Goal: Complete application form: Complete application form

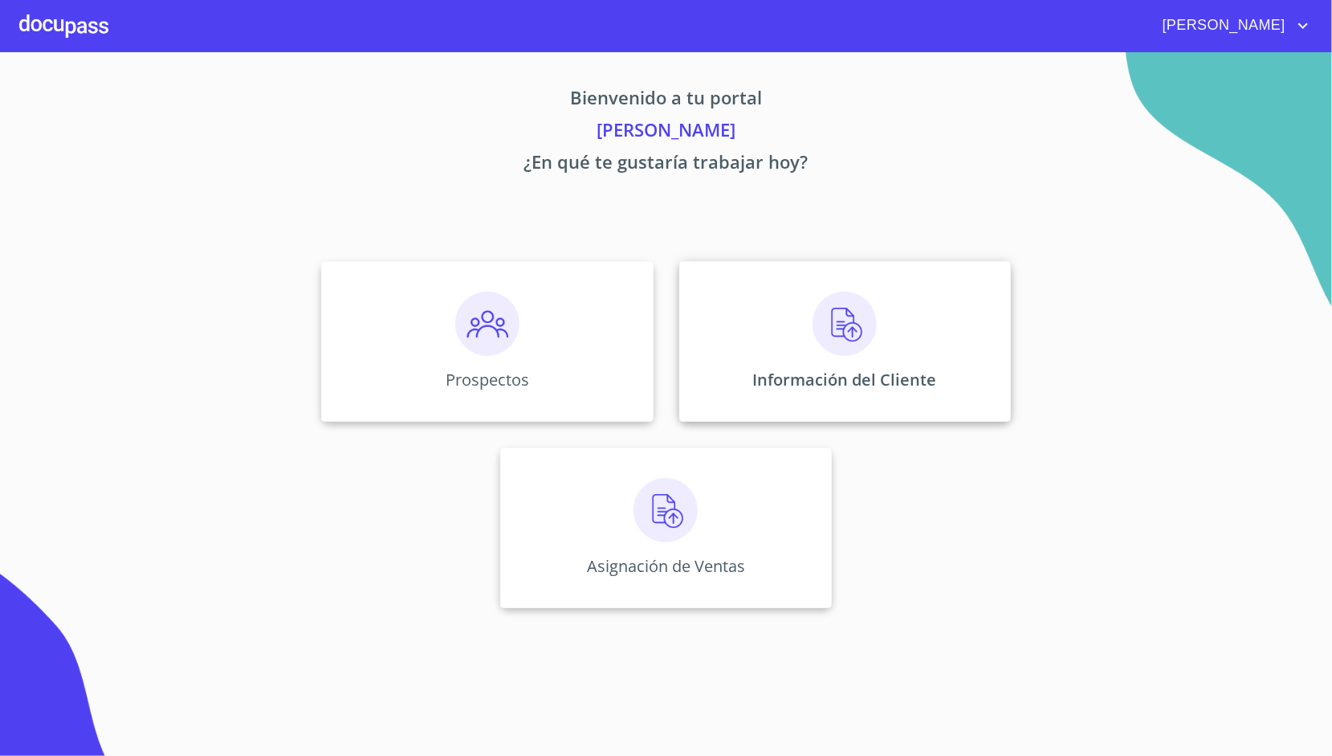
click at [744, 336] on div "Información del Cliente" at bounding box center [845, 341] width 332 height 161
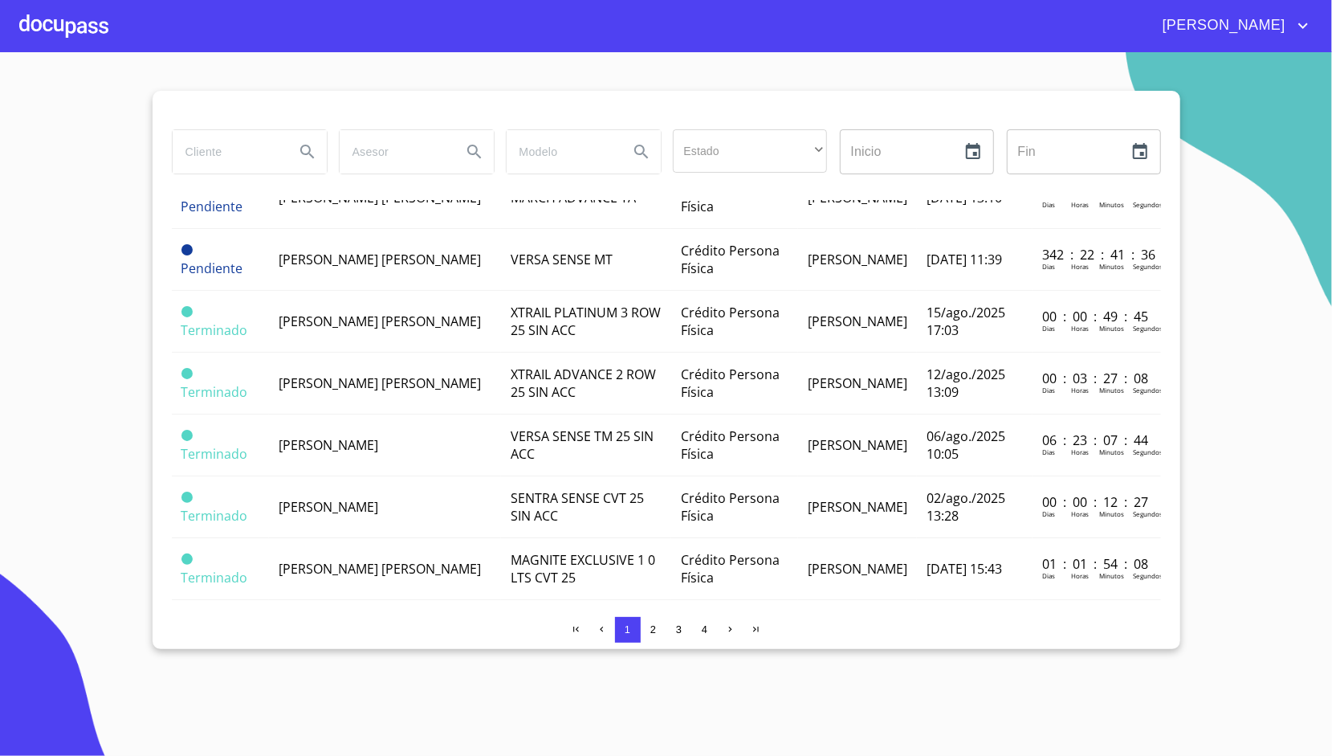
scroll to position [708, 0]
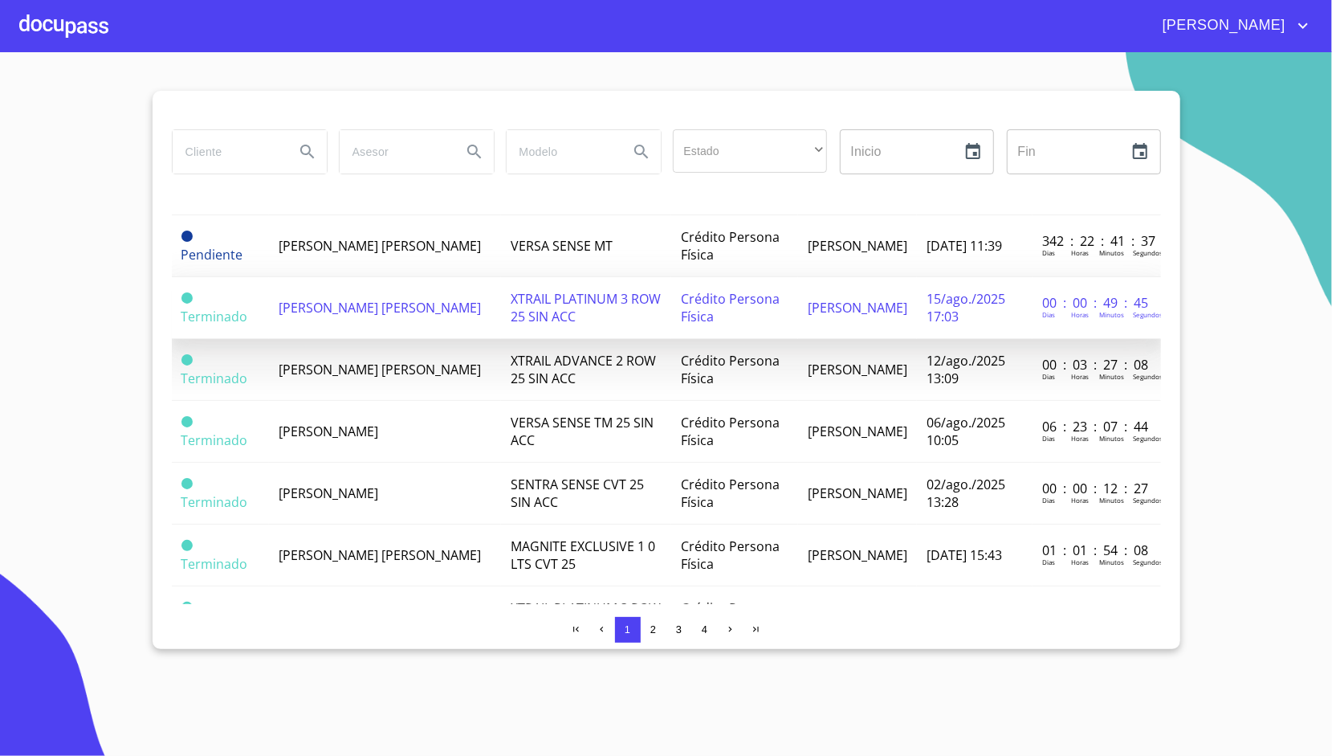
click at [418, 300] on span "[PERSON_NAME] [PERSON_NAME]" at bounding box center [380, 308] width 202 height 18
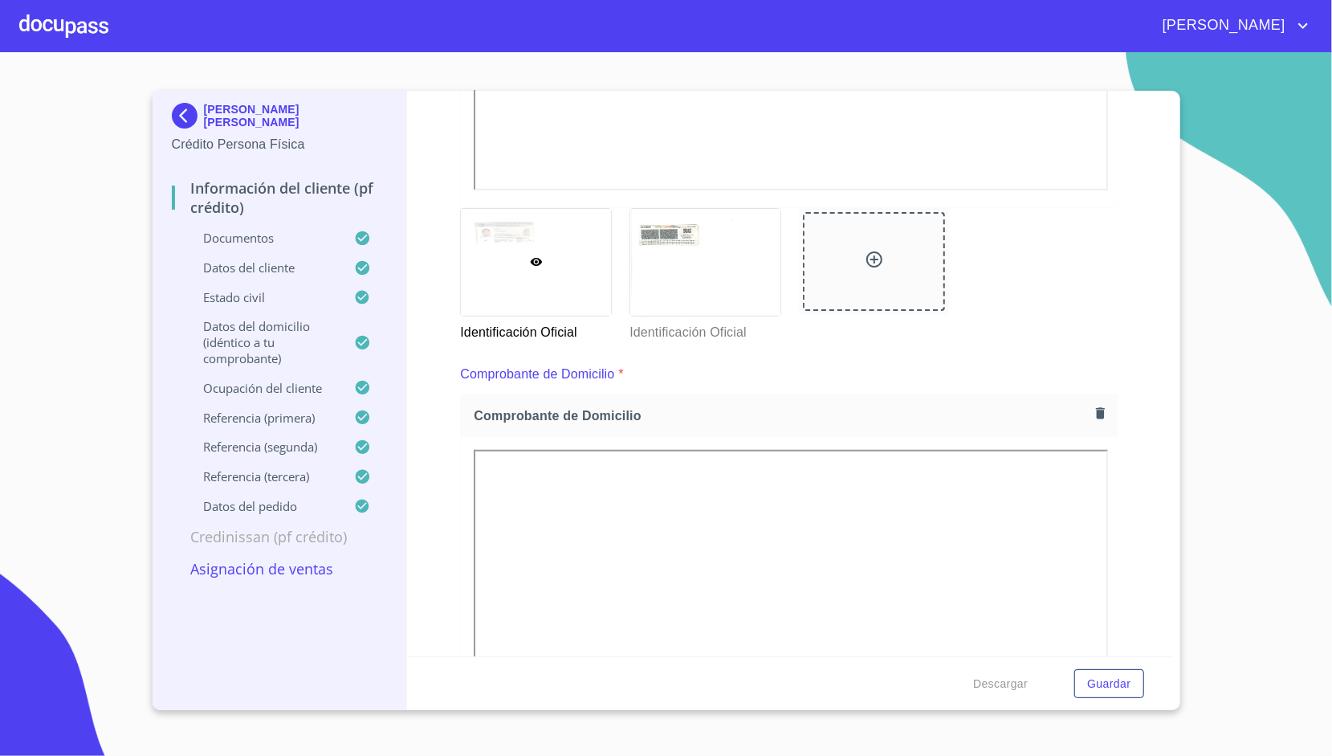
scroll to position [639, 0]
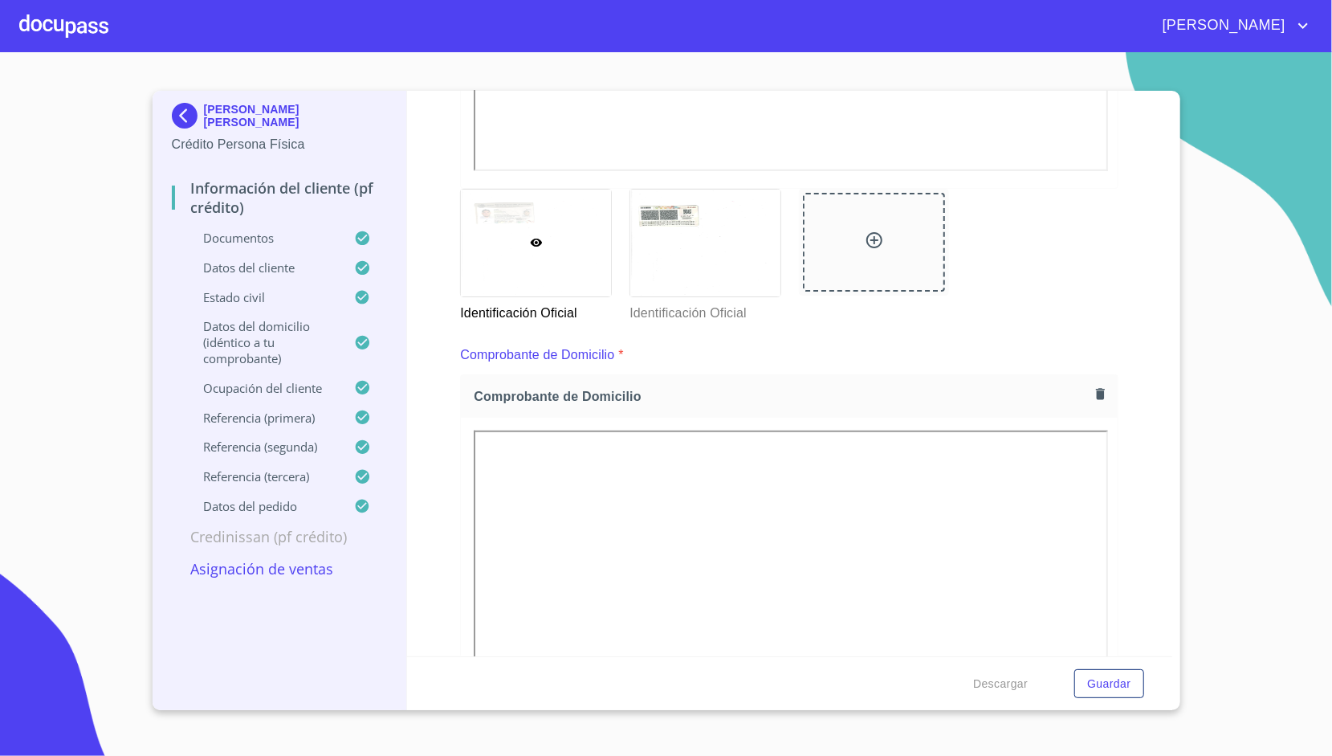
click at [284, 573] on p "Asignación de Ventas" at bounding box center [280, 568] width 216 height 19
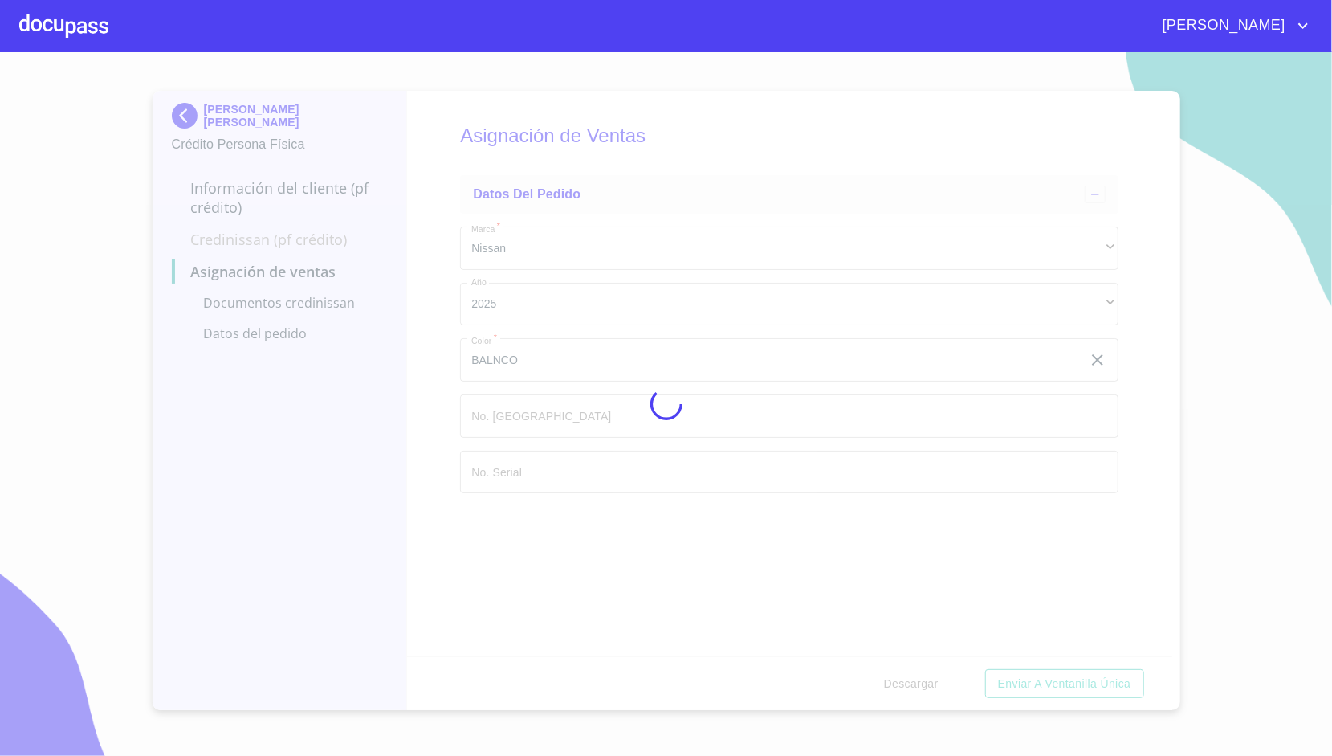
scroll to position [0, 0]
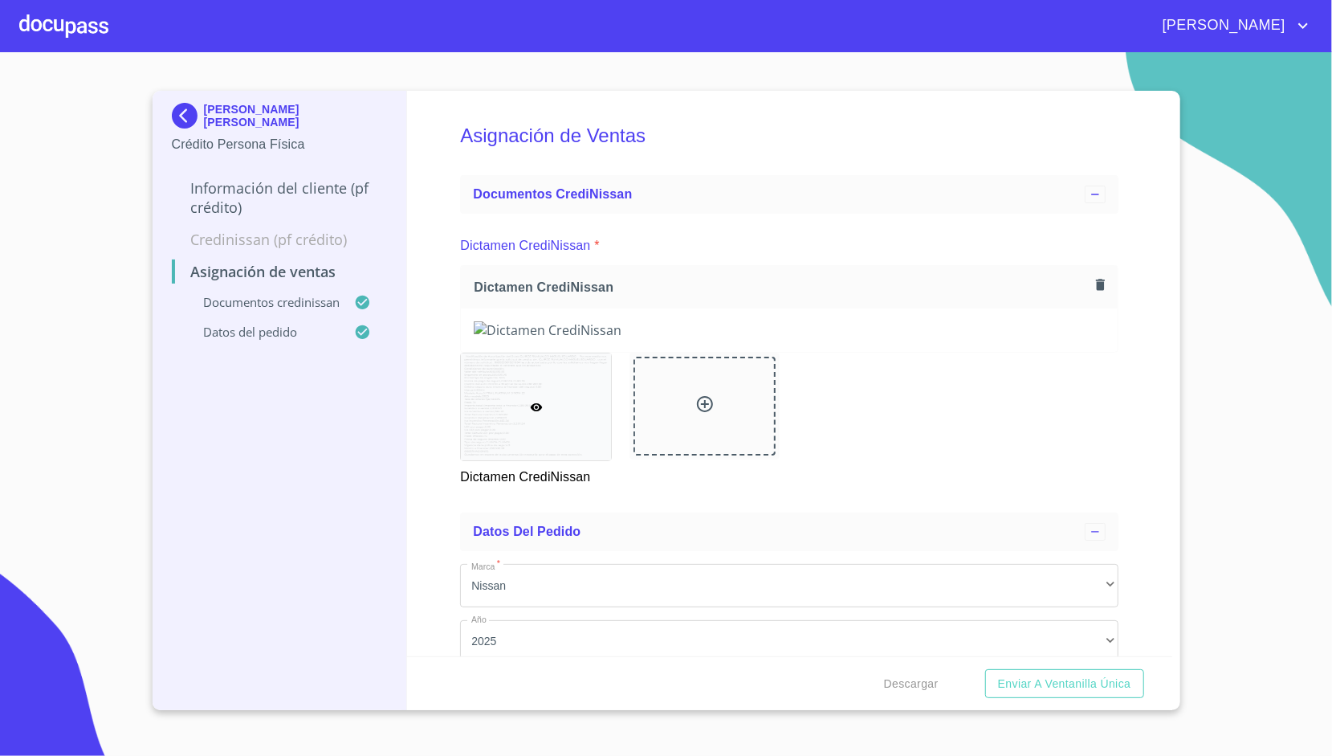
click at [435, 388] on div "Asignación de Ventas Documentos CrediNissan Dictamen CrediNissan * Dictamen Cre…" at bounding box center [789, 373] width 765 height 565
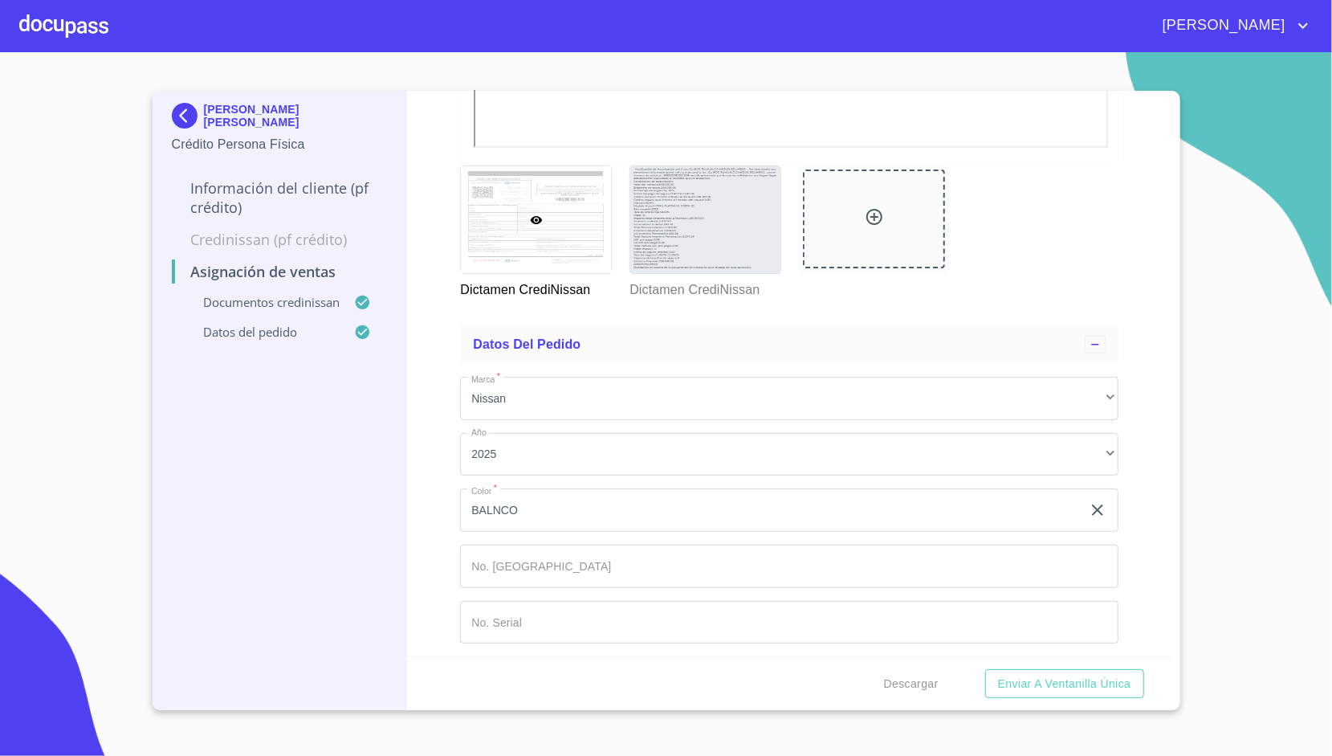
scroll to position [610, 0]
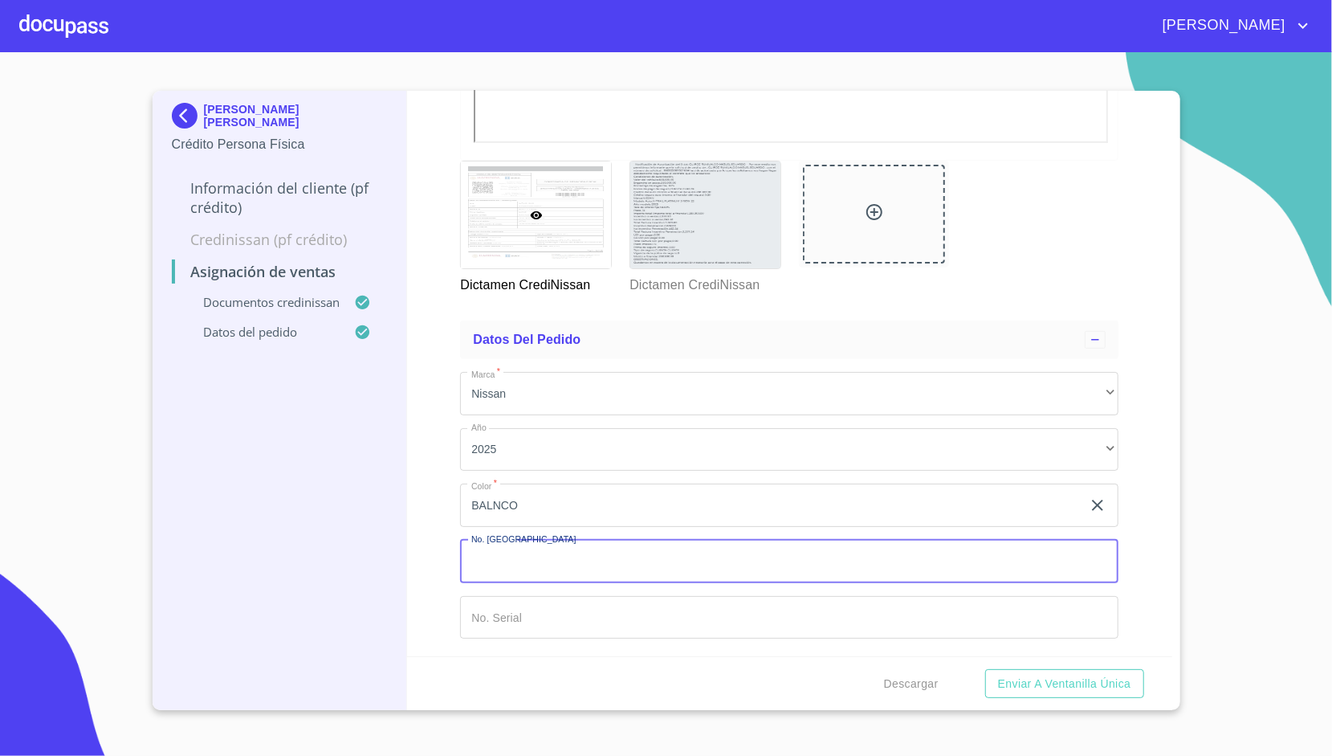
click at [528, 570] on input "Marca   *" at bounding box center [789, 561] width 659 height 43
click at [545, 548] on input "Marca   *" at bounding box center [789, 561] width 659 height 43
type input "148831"
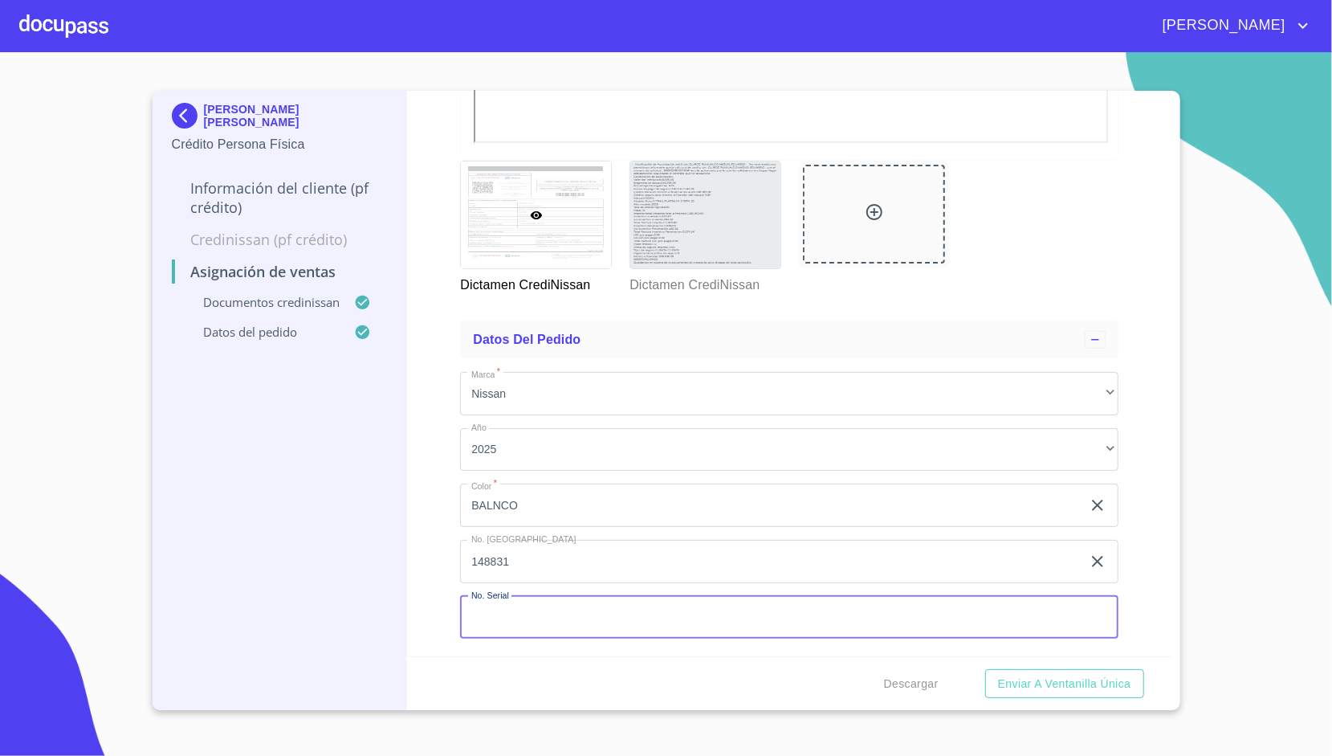
click at [516, 606] on input "Marca   *" at bounding box center [789, 617] width 659 height 43
paste input "[US_VEHICLE_IDENTIFICATION_NUMBER]"
type input "[US_VEHICLE_IDENTIFICATION_NUMBER]"
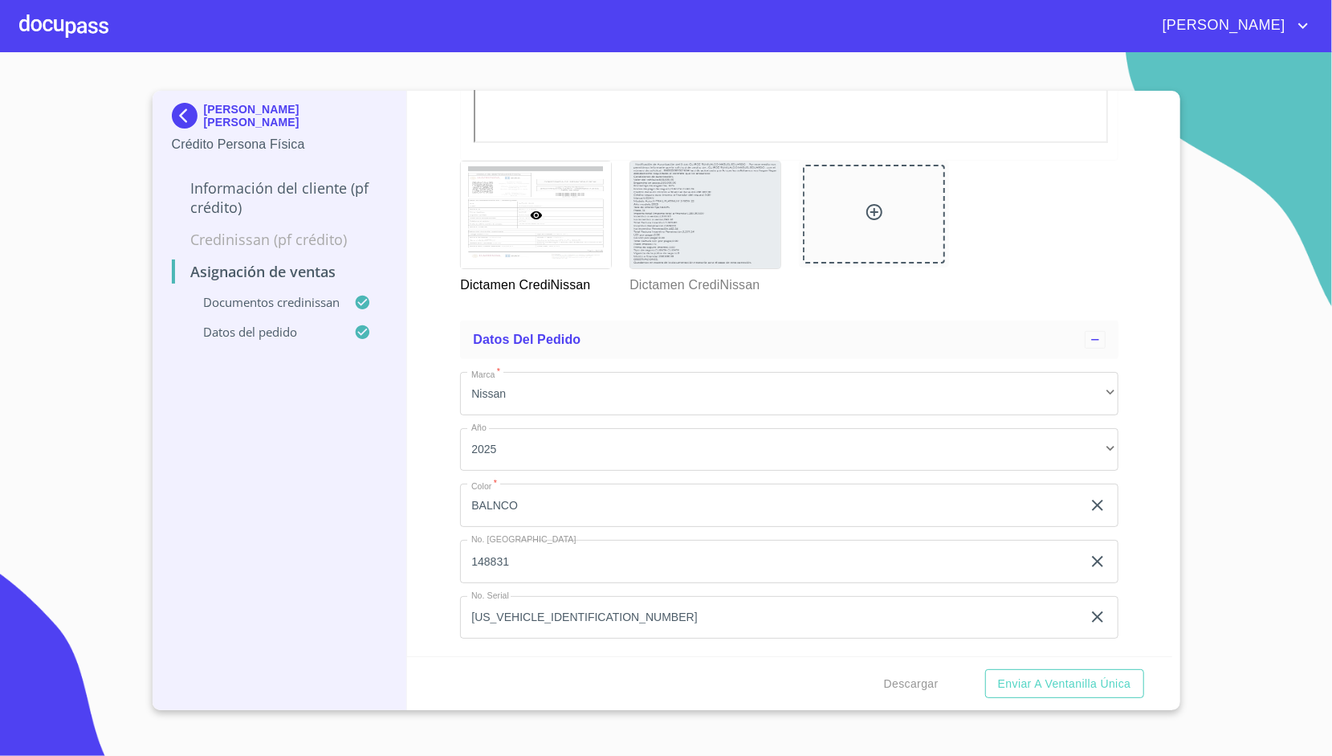
click at [424, 565] on div "Asignación de Ventas Documentos CrediNissan Dictamen CrediNissan * Dictamen Cre…" at bounding box center [789, 373] width 765 height 565
click at [1032, 684] on span "Enviar a Ventanilla única" at bounding box center [1064, 684] width 133 height 20
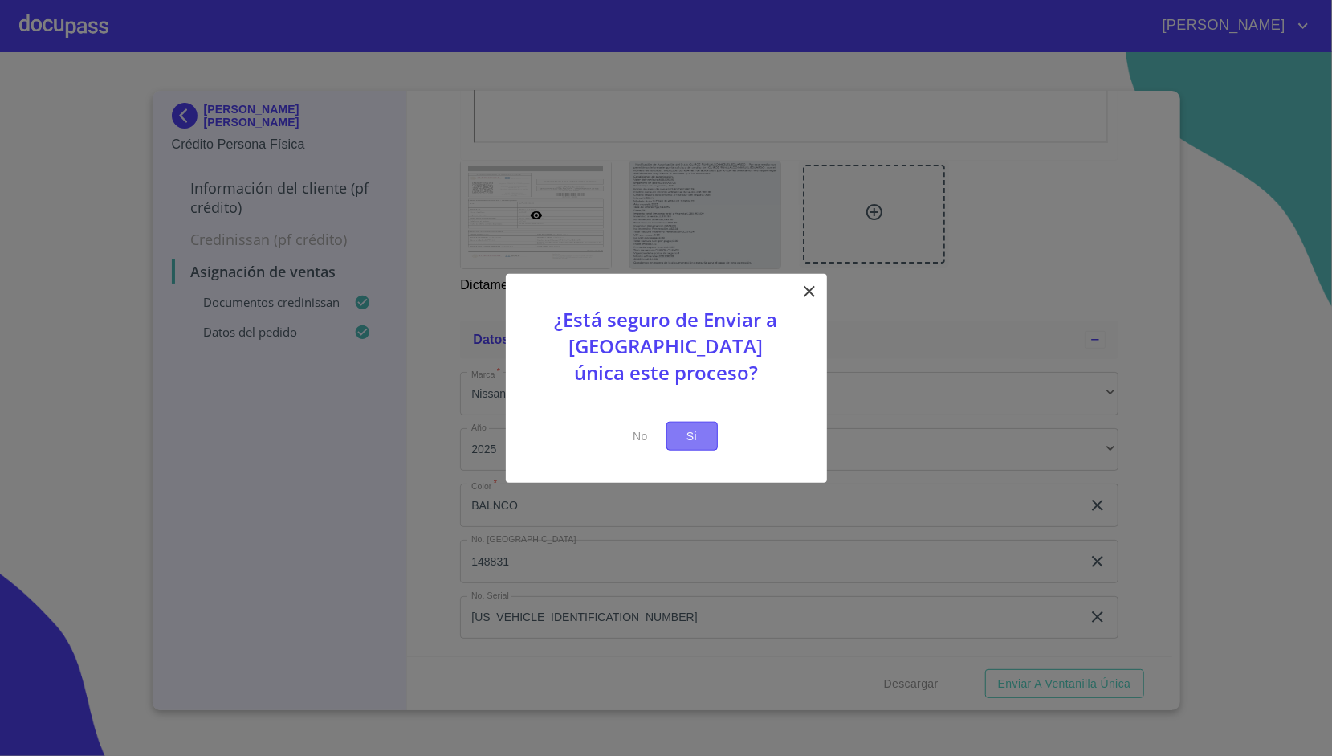
click at [682, 434] on span "Si" at bounding box center [692, 436] width 26 height 20
